Goal: Information Seeking & Learning: Learn about a topic

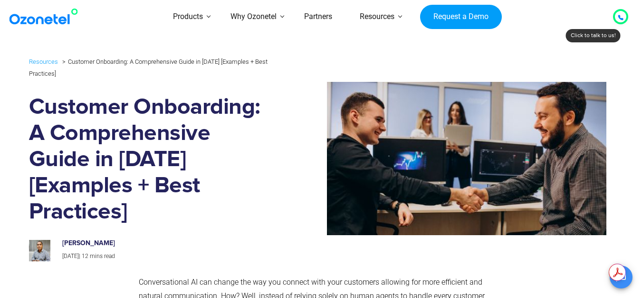
click at [622, 17] on icon at bounding box center [621, 18] width 6 height 6
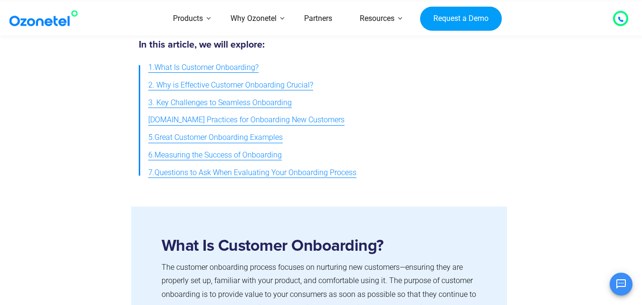
scroll to position [380, 0]
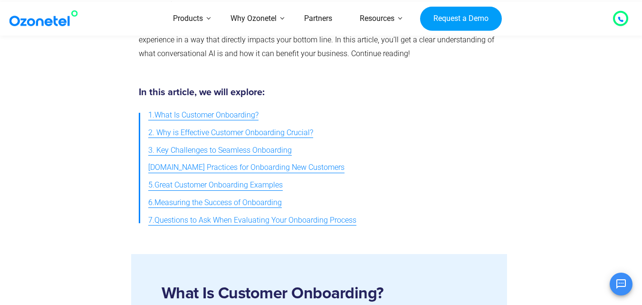
click at [200, 108] on span "1.What Is Customer Onboarding?" at bounding box center [203, 115] width 110 height 14
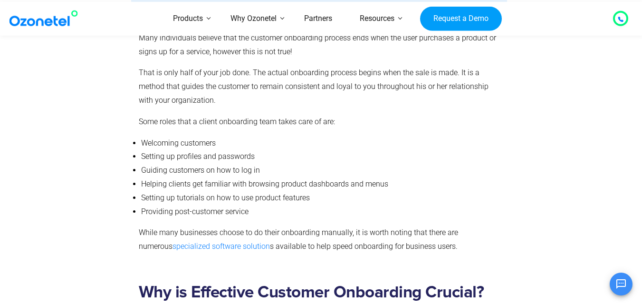
scroll to position [907, 0]
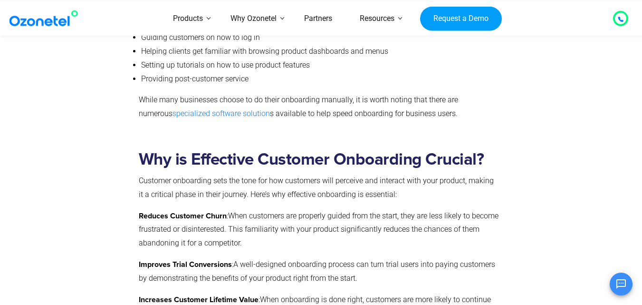
click at [196, 107] on section "Why is Effective Customer Onboarding Crucial? Customer onboarding sets the tone…" at bounding box center [321, 246] width 642 height 279
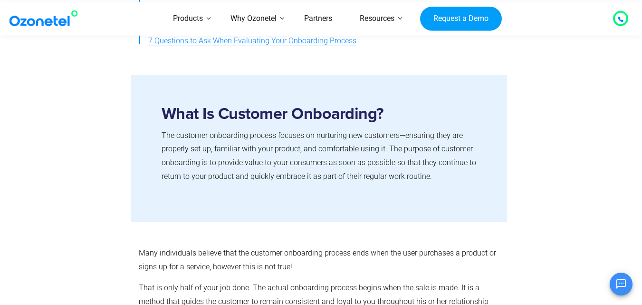
scroll to position [479, 0]
